Goal: Information Seeking & Learning: Find specific fact

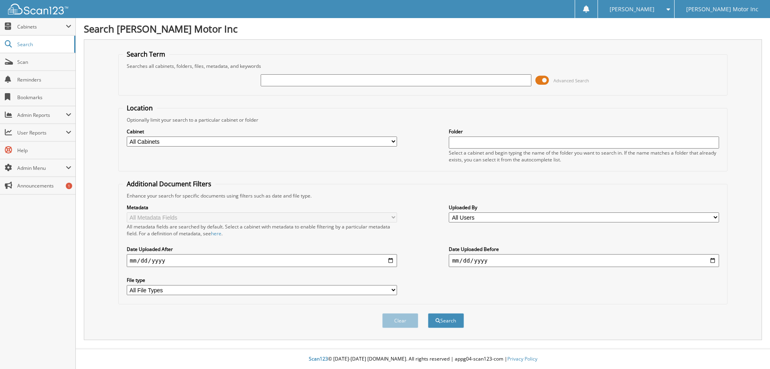
click at [288, 77] on input "text" at bounding box center [396, 80] width 270 height 12
type input "155926"
click at [428, 313] on button "Search" at bounding box center [446, 320] width 36 height 15
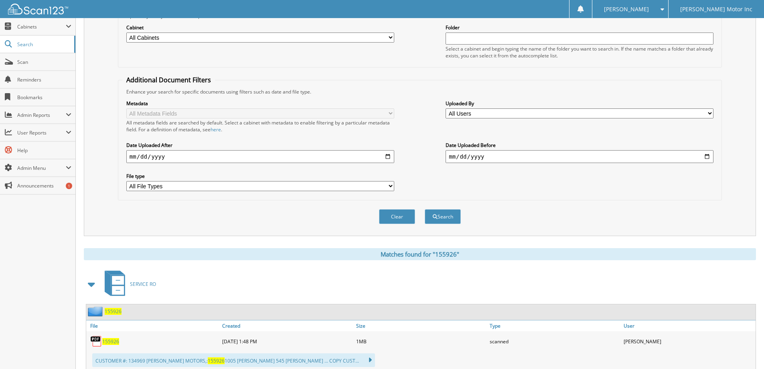
scroll to position [120, 0]
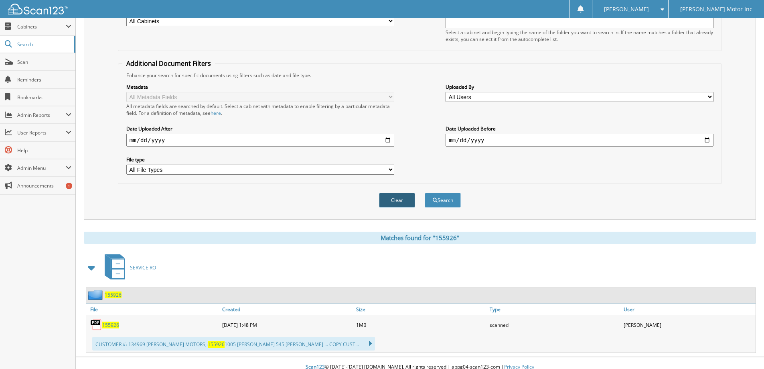
click at [390, 197] on button "Clear" at bounding box center [397, 200] width 36 height 15
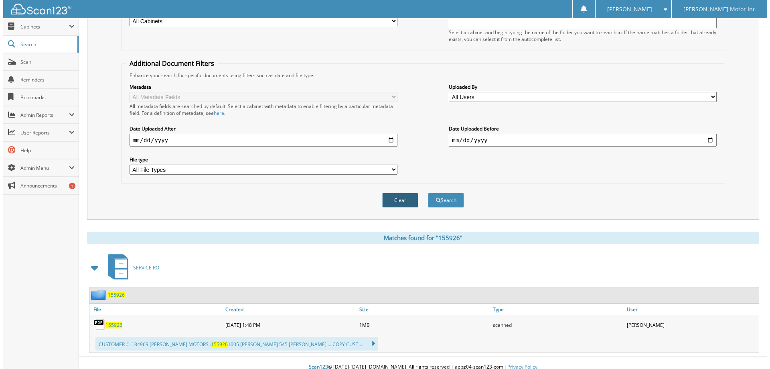
scroll to position [0, 0]
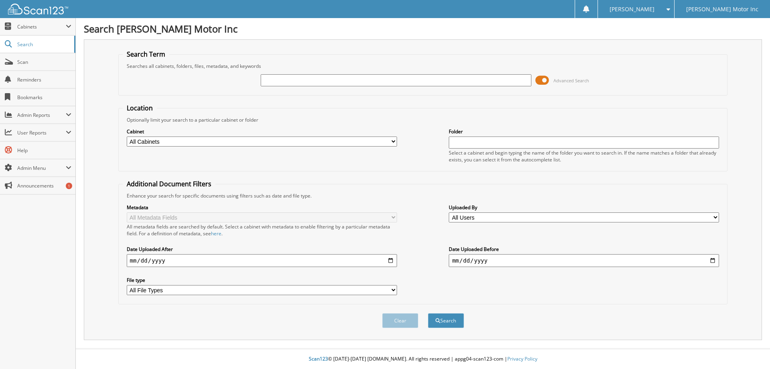
click at [295, 81] on input "text" at bounding box center [396, 80] width 270 height 12
type input "155677"
click at [428, 313] on button "Search" at bounding box center [446, 320] width 36 height 15
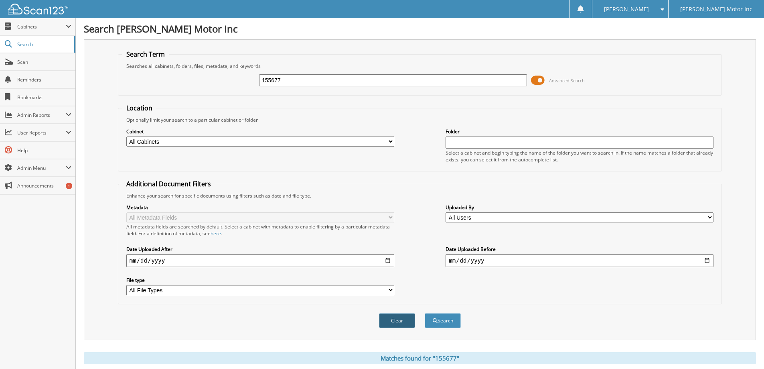
drag, startPoint x: 404, startPoint y: 317, endPoint x: 392, endPoint y: 286, distance: 32.3
click at [404, 316] on button "Clear" at bounding box center [397, 320] width 36 height 15
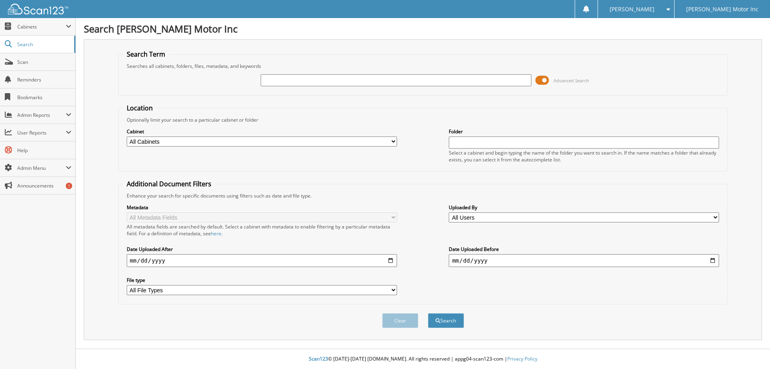
click at [341, 76] on input "text" at bounding box center [396, 80] width 270 height 12
type input "155416"
click at [428, 313] on button "Search" at bounding box center [446, 320] width 36 height 15
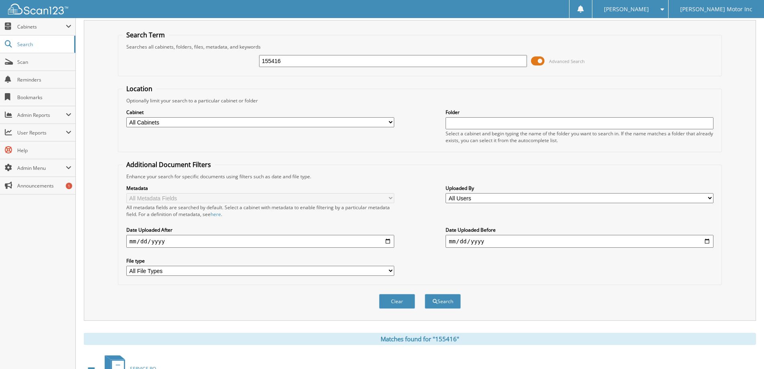
scroll to position [8, 0]
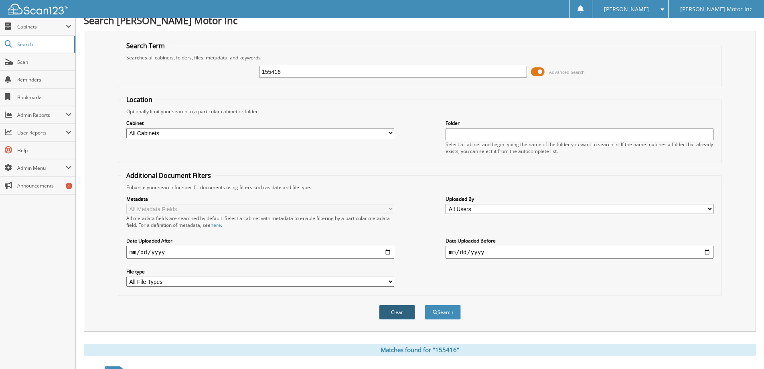
click at [405, 311] on button "Clear" at bounding box center [397, 312] width 36 height 15
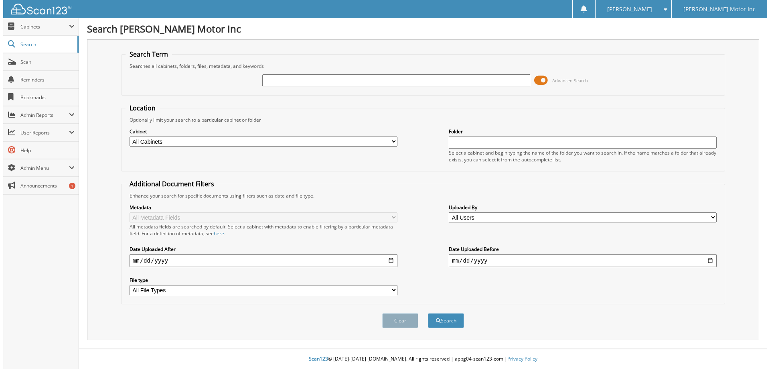
scroll to position [0, 0]
click at [362, 82] on input "text" at bounding box center [396, 80] width 270 height 12
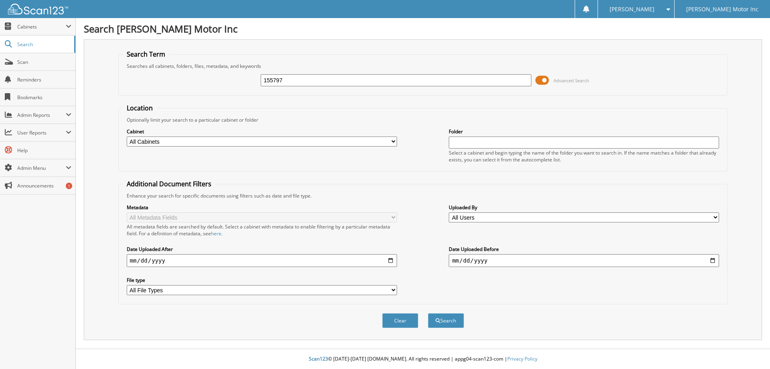
type input "155797"
click at [428, 313] on button "Search" at bounding box center [446, 320] width 36 height 15
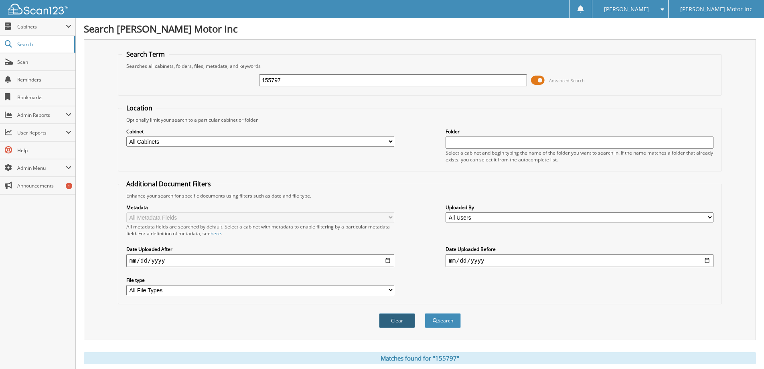
click at [408, 321] on button "Clear" at bounding box center [397, 320] width 36 height 15
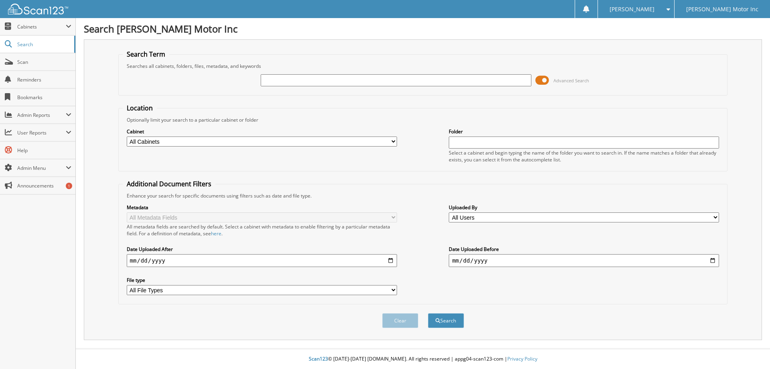
click at [381, 83] on input "text" at bounding box center [396, 80] width 270 height 12
type input "155938"
click at [428, 313] on button "Search" at bounding box center [446, 320] width 36 height 15
